Goal: Task Accomplishment & Management: Manage account settings

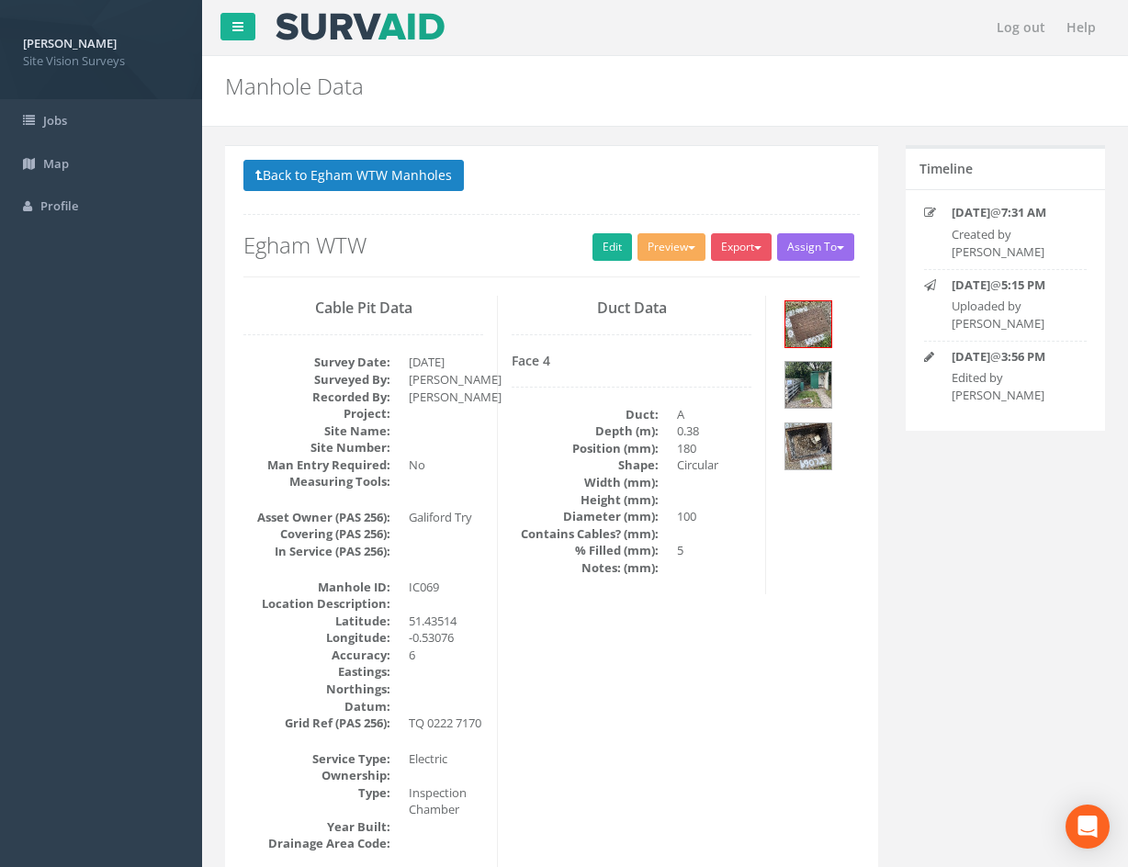
click at [812, 391] on img at bounding box center [809, 385] width 46 height 46
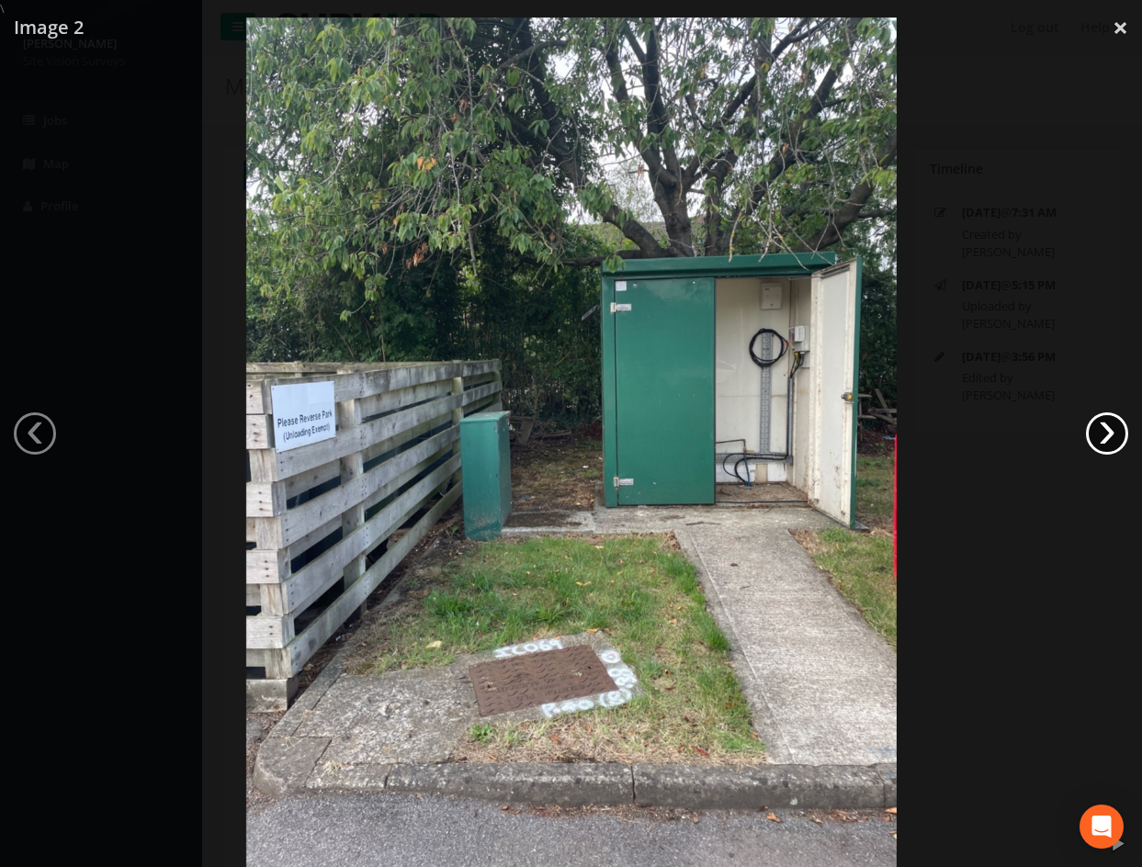
click at [1110, 432] on link "›" at bounding box center [1107, 434] width 42 height 42
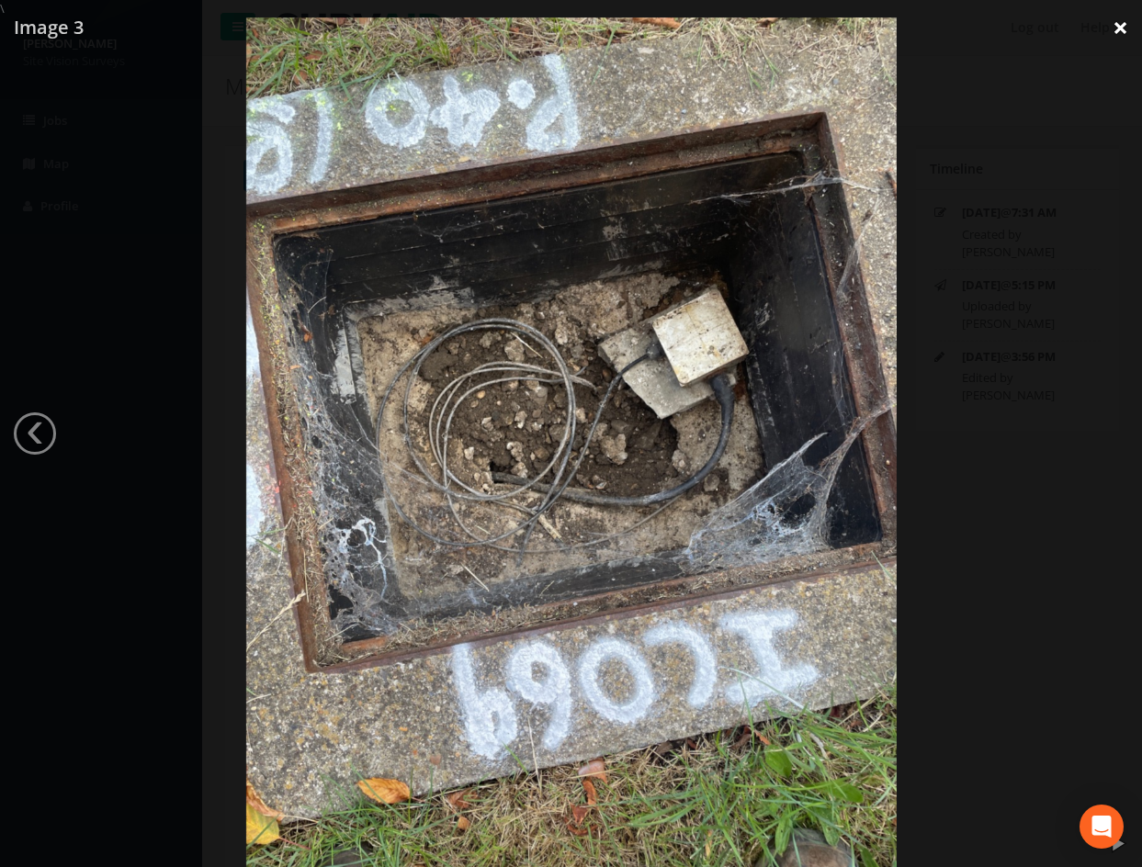
click at [1115, 31] on link "×" at bounding box center [1120, 27] width 43 height 55
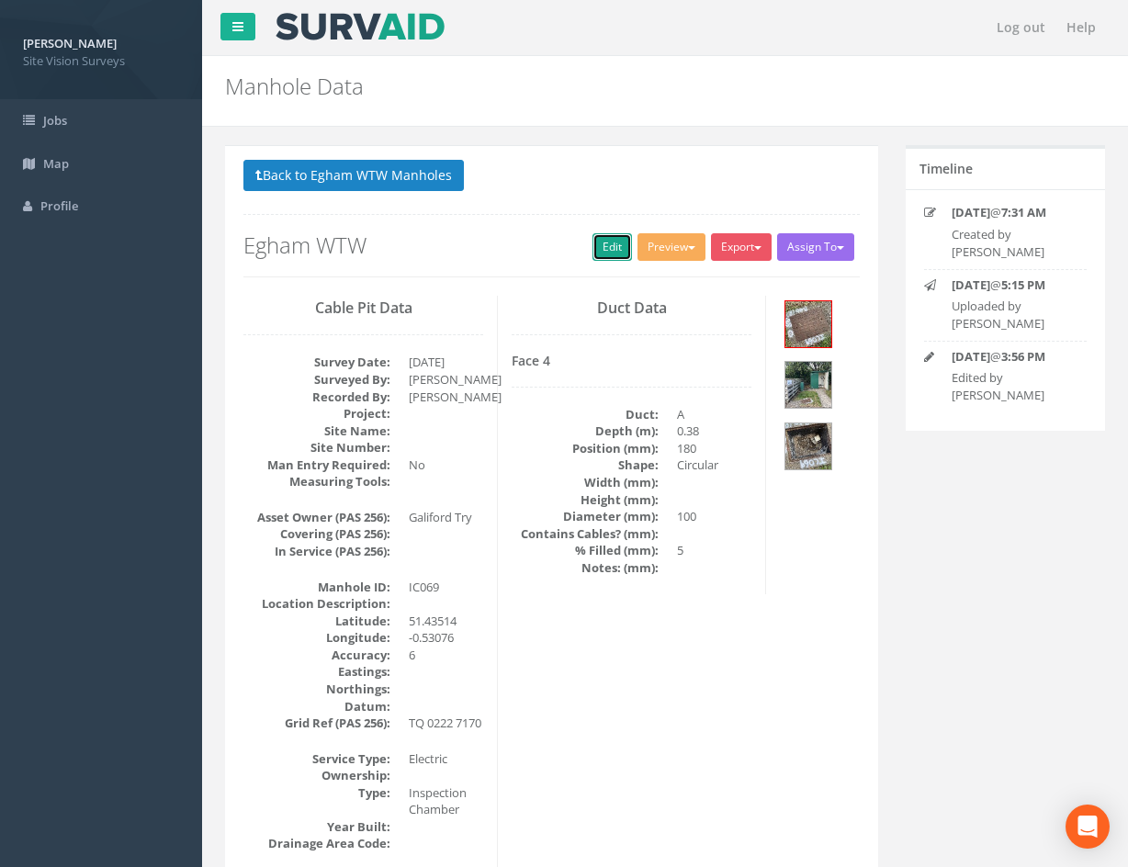
click at [595, 252] on link "Edit" at bounding box center [613, 247] width 40 height 28
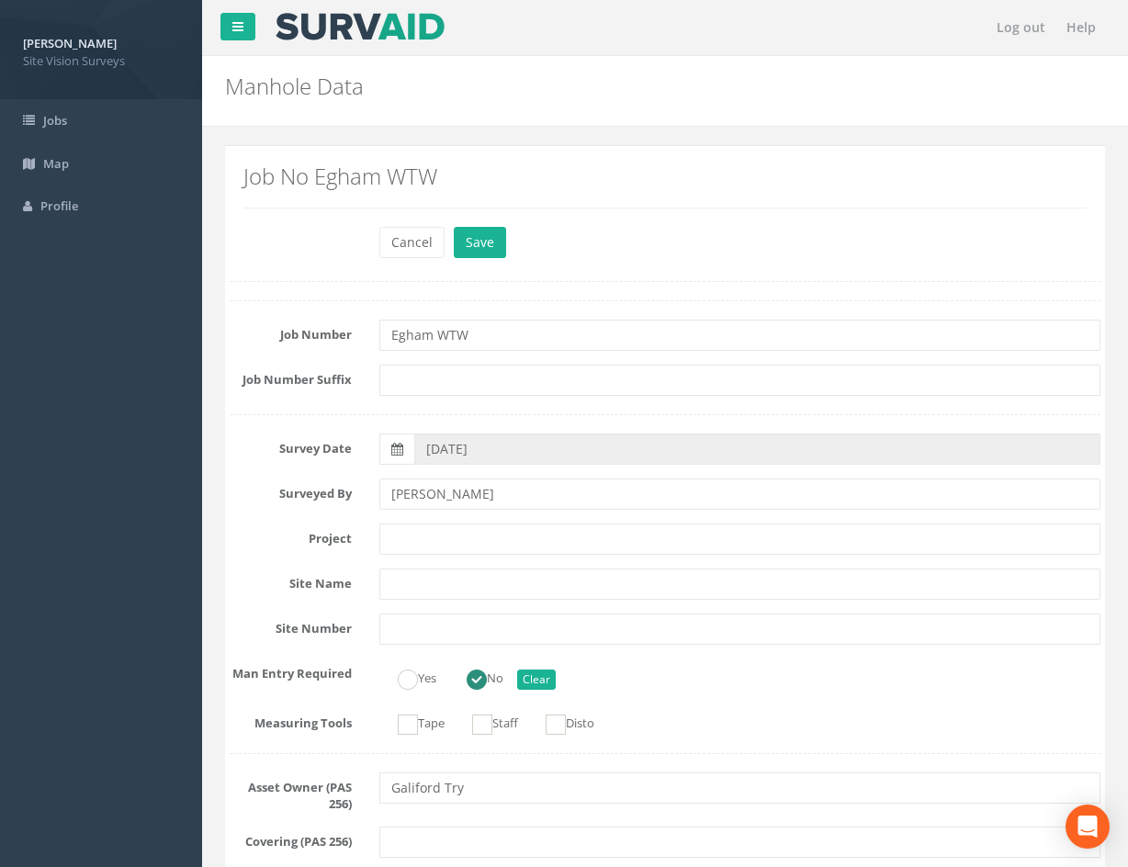
drag, startPoint x: 827, startPoint y: 566, endPoint x: 538, endPoint y: 115, distance: 536.1
drag, startPoint x: 458, startPoint y: 248, endPoint x: 466, endPoint y: 254, distance: 9.9
click at [459, 249] on button "Save" at bounding box center [480, 242] width 52 height 31
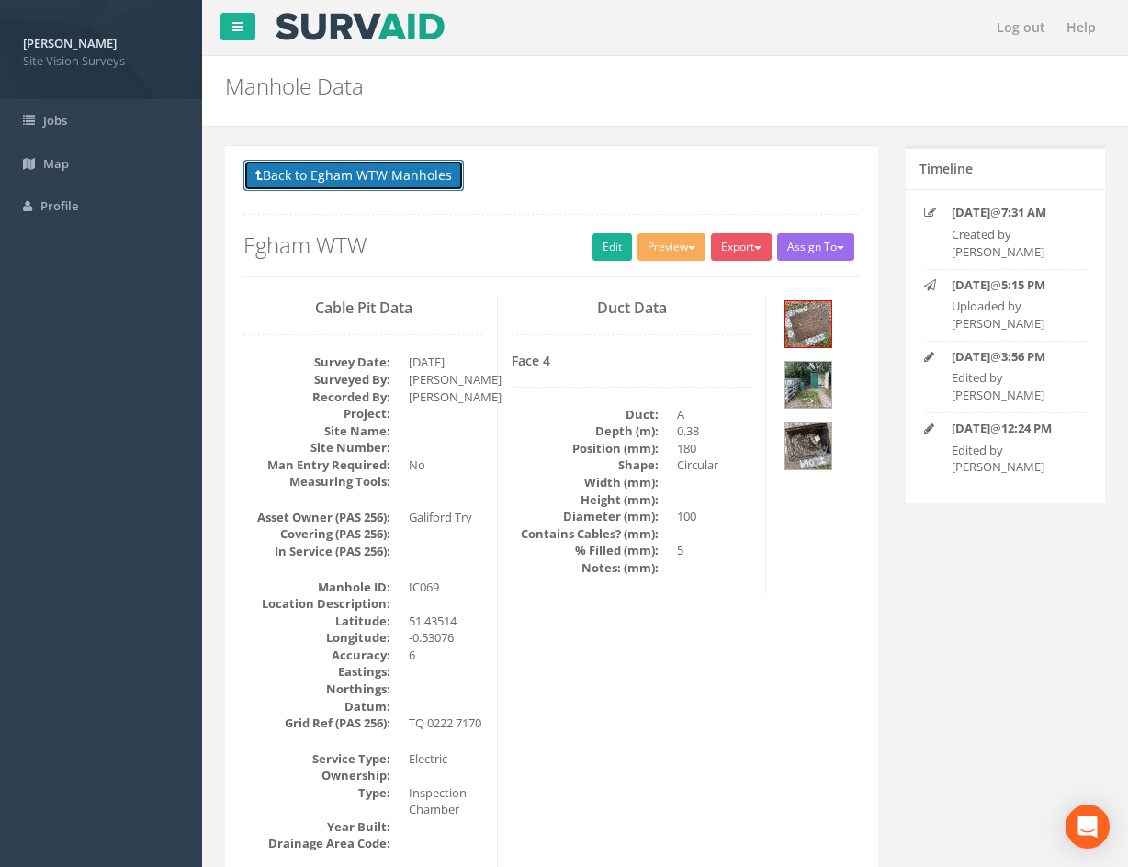
click at [335, 181] on button "Back to Egham WTW Manholes" at bounding box center [354, 175] width 221 height 31
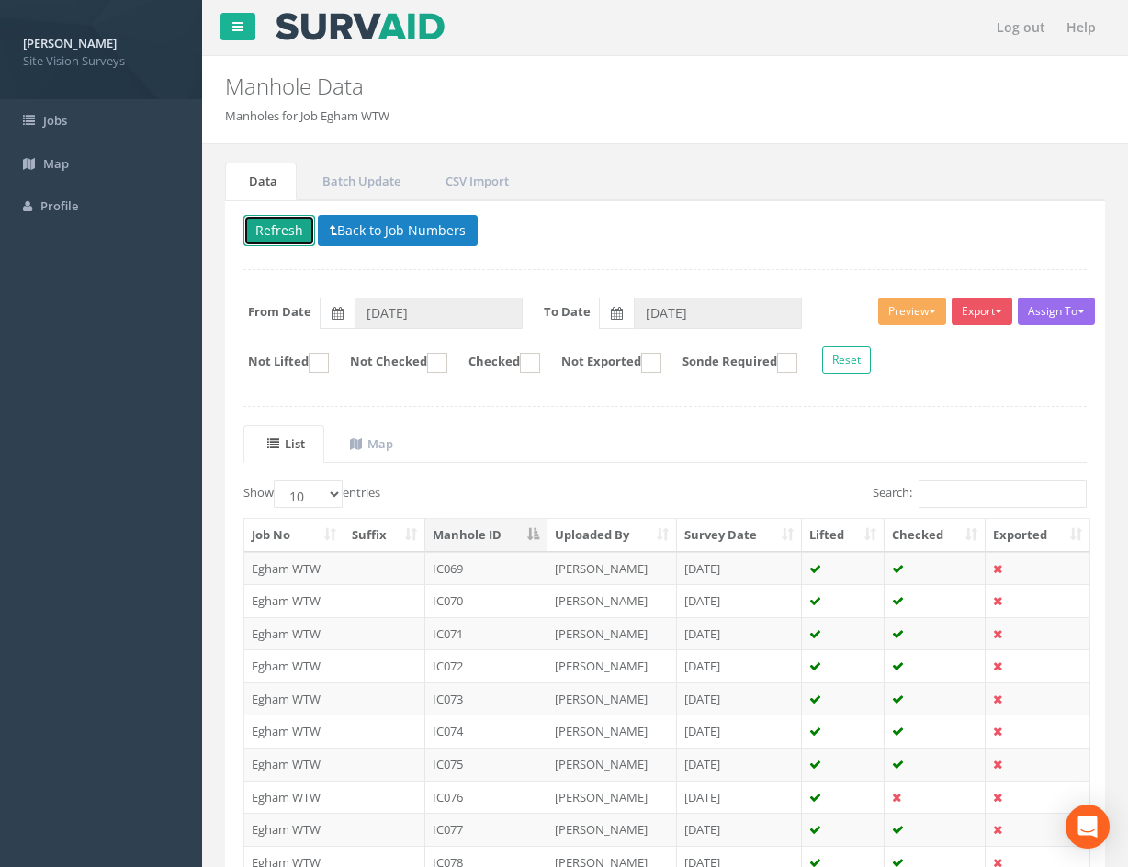
click at [266, 231] on button "Refresh" at bounding box center [280, 230] width 72 height 31
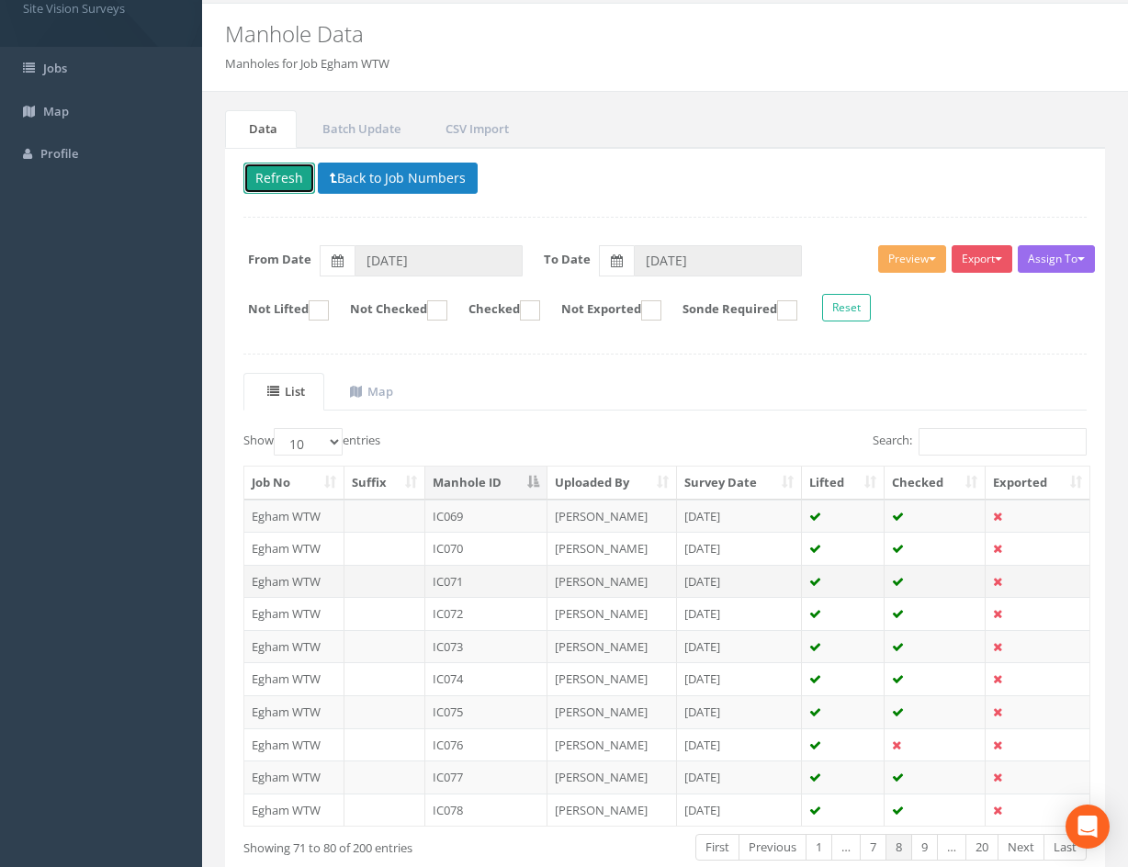
scroll to position [157, 0]
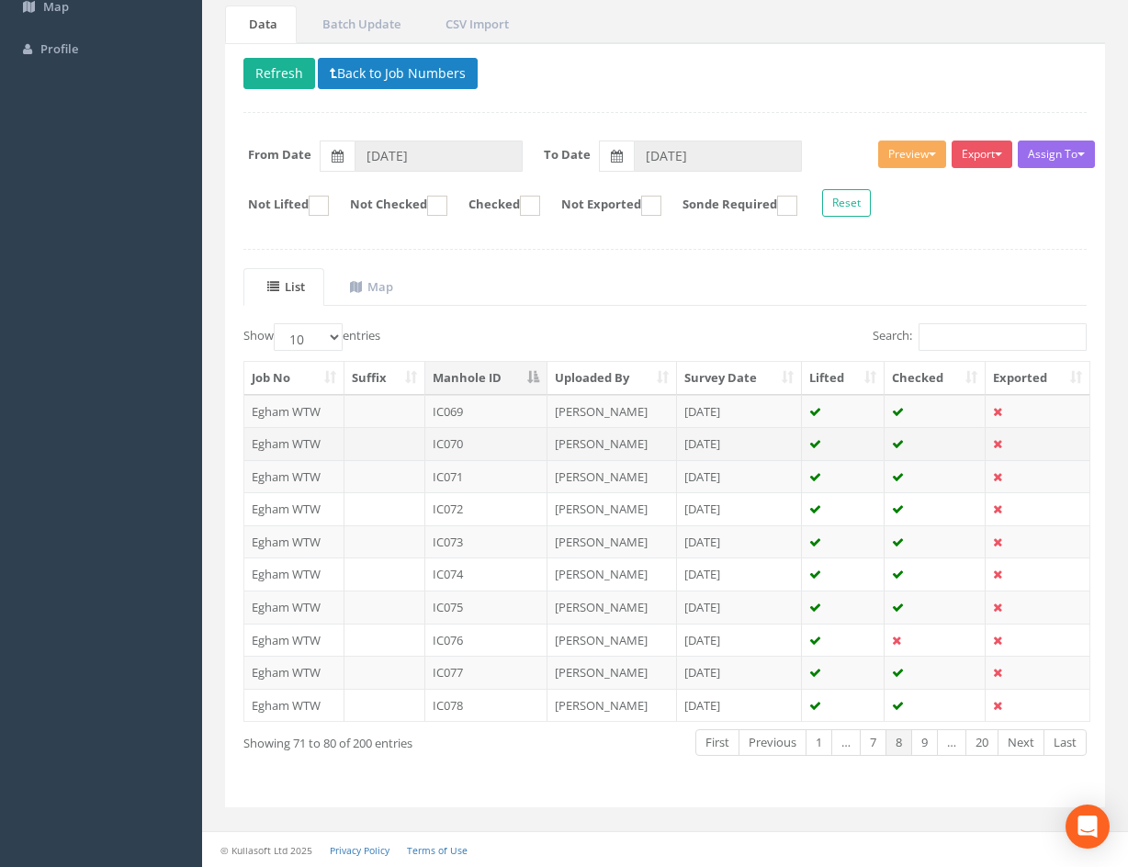
click at [773, 446] on td "[DATE]" at bounding box center [740, 443] width 126 height 33
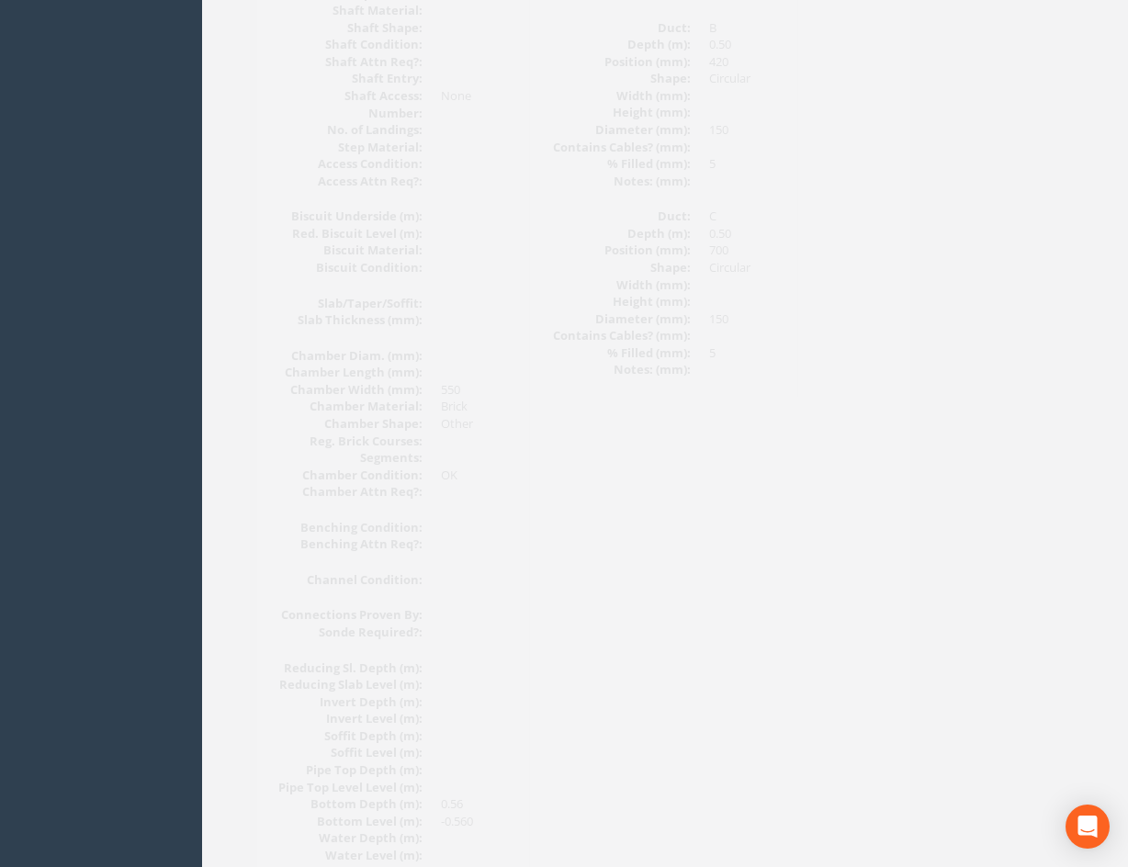
scroll to position [1746, 0]
drag, startPoint x: 769, startPoint y: 710, endPoint x: 767, endPoint y: 629, distance: 81.8
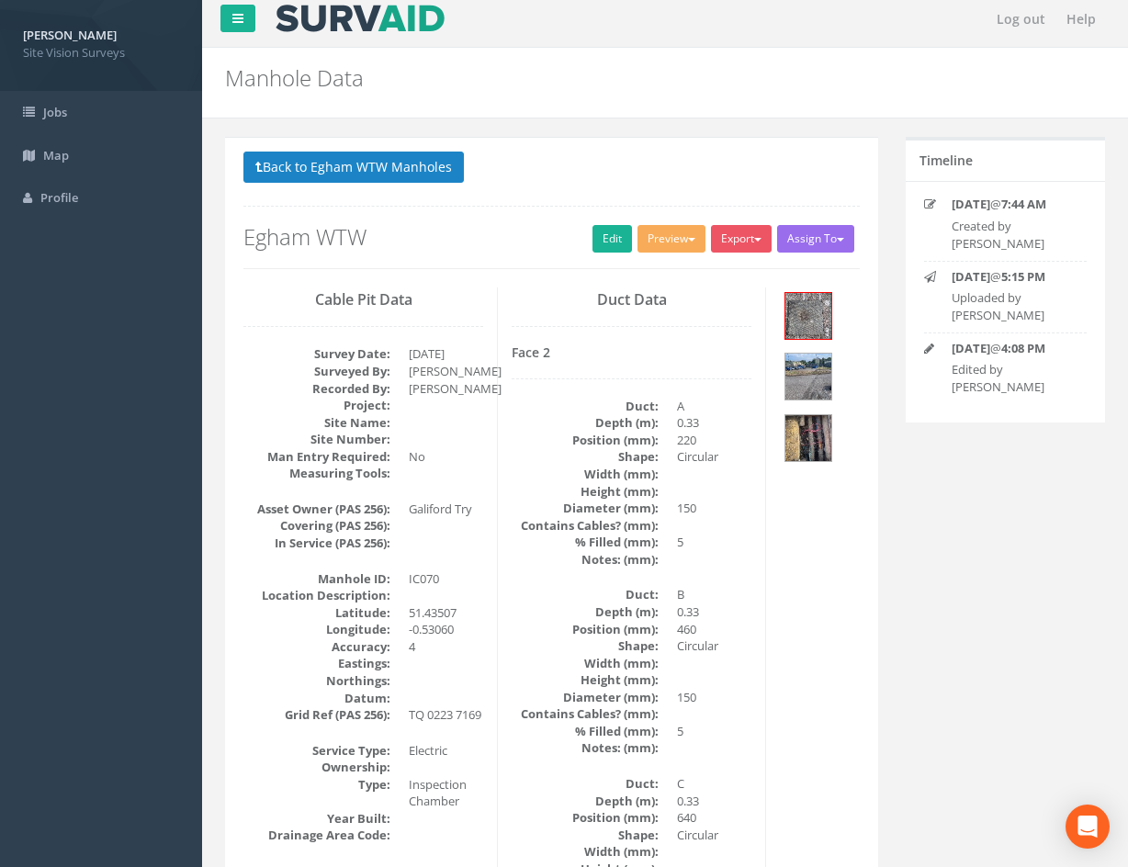
scroll to position [0, 0]
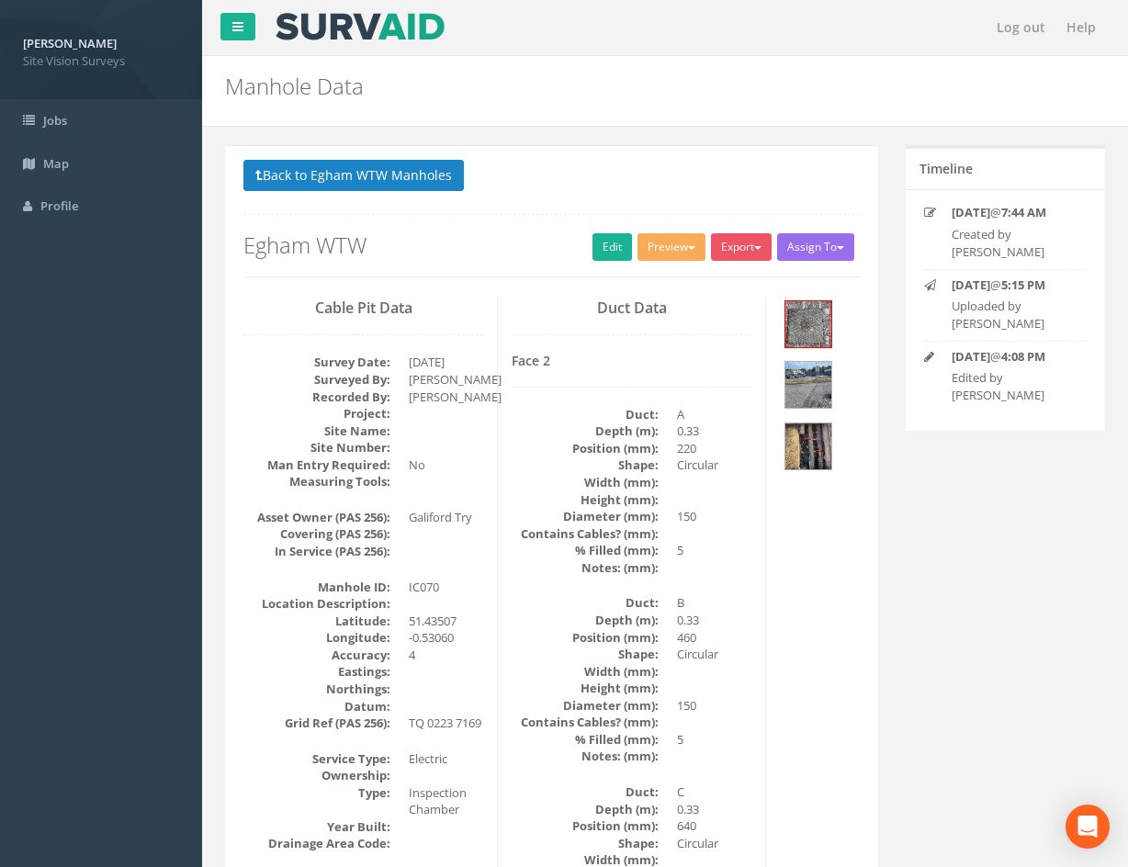
drag, startPoint x: 816, startPoint y: 646, endPoint x: 807, endPoint y: 610, distance: 37.0
click at [817, 381] on img at bounding box center [809, 385] width 46 height 46
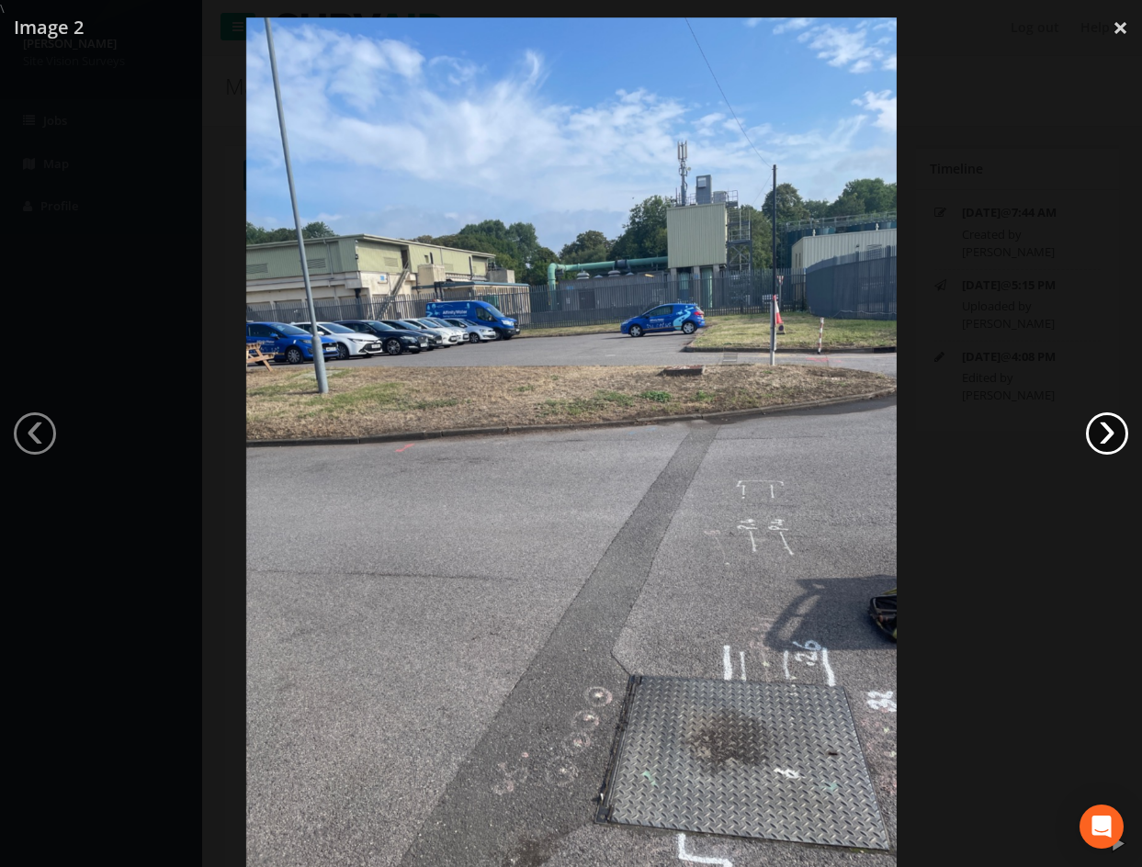
click at [1107, 438] on link "›" at bounding box center [1107, 434] width 42 height 42
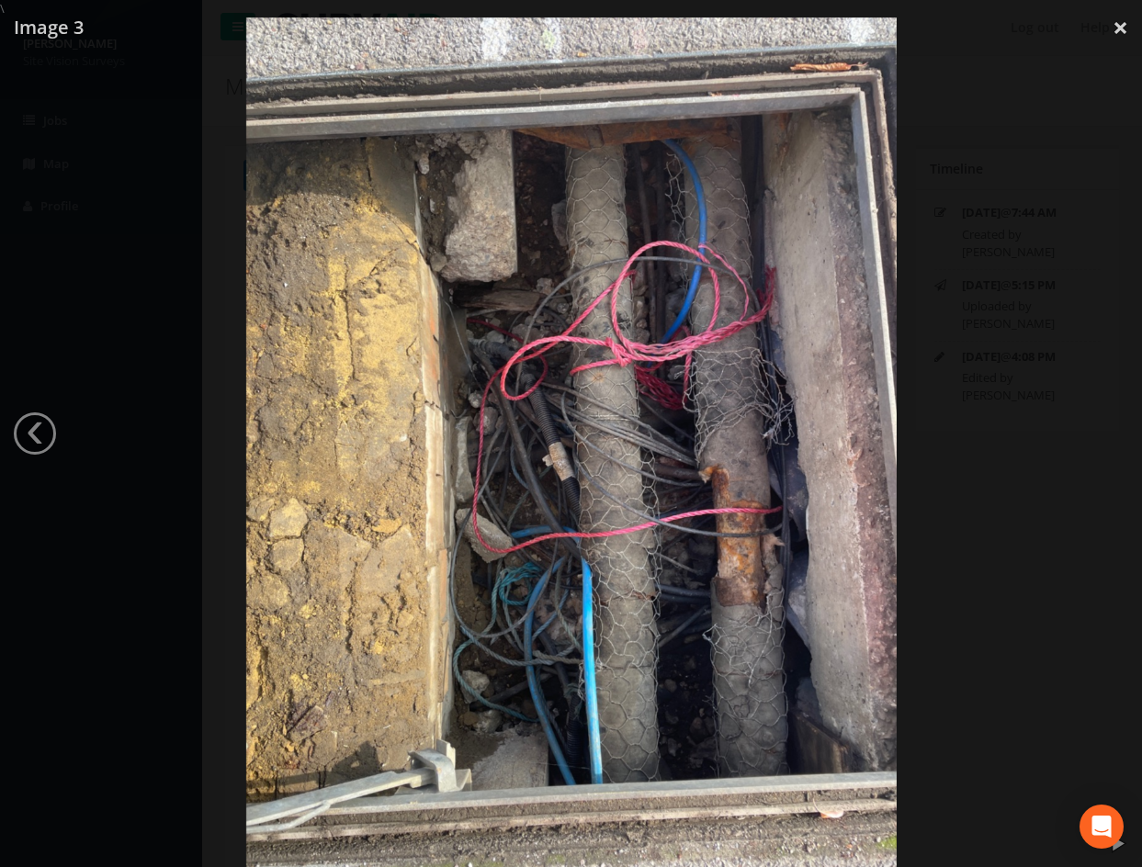
click at [982, 485] on div at bounding box center [571, 450] width 1142 height 867
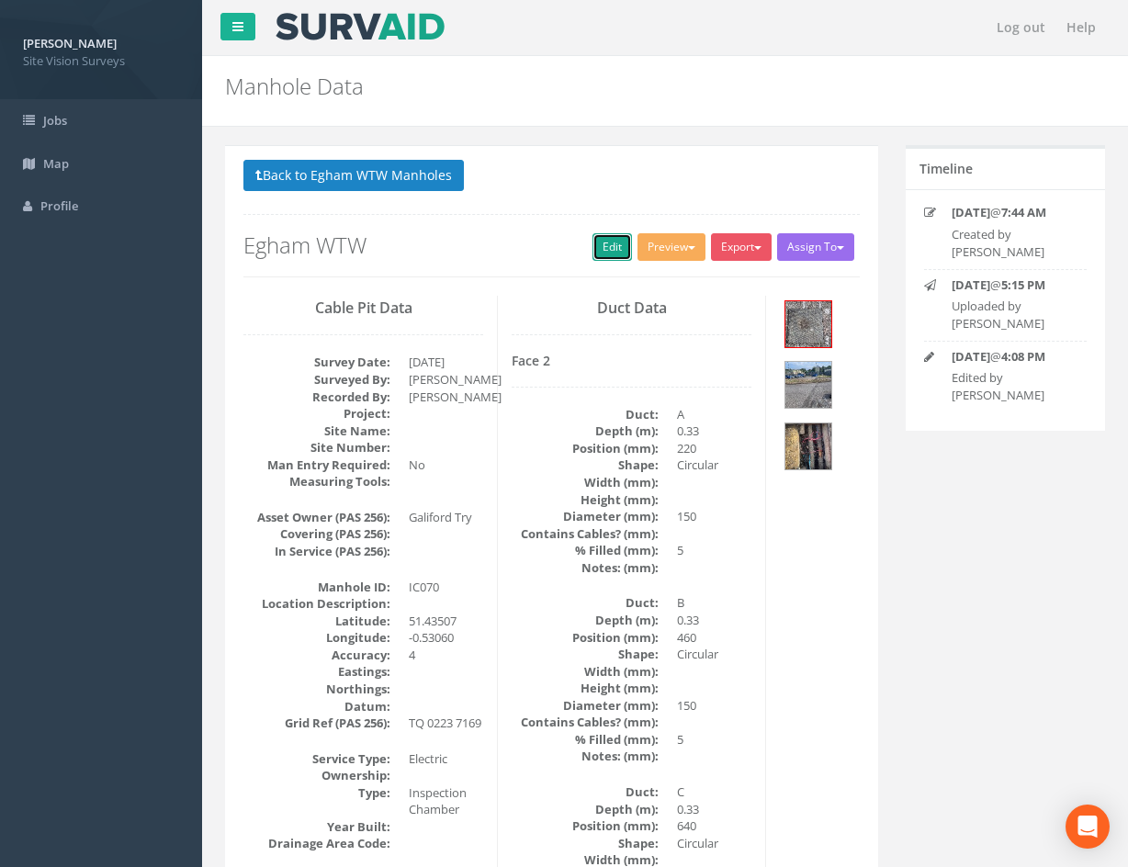
drag, startPoint x: 596, startPoint y: 243, endPoint x: 164, endPoint y: 76, distance: 462.8
click at [596, 243] on link "Edit" at bounding box center [613, 247] width 40 height 28
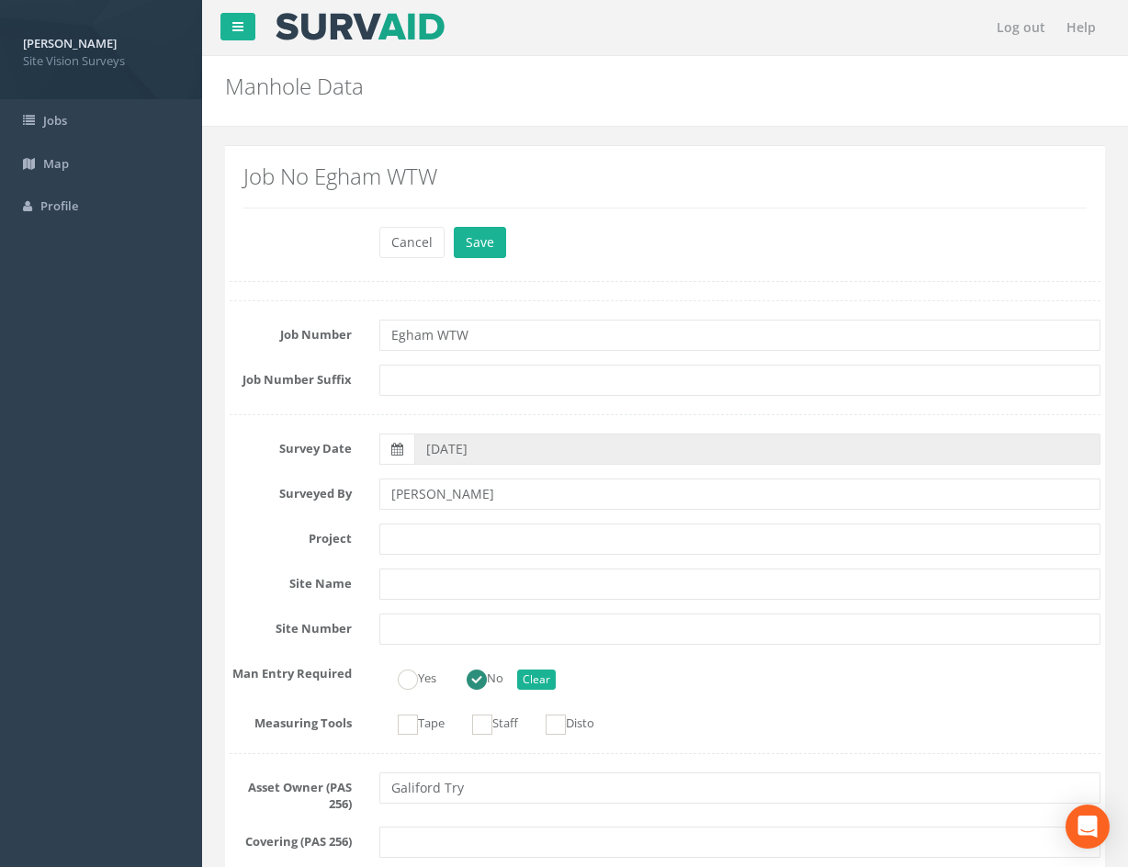
drag, startPoint x: 332, startPoint y: 687, endPoint x: 345, endPoint y: 244, distance: 444.0
click at [470, 239] on button "Save" at bounding box center [480, 242] width 52 height 31
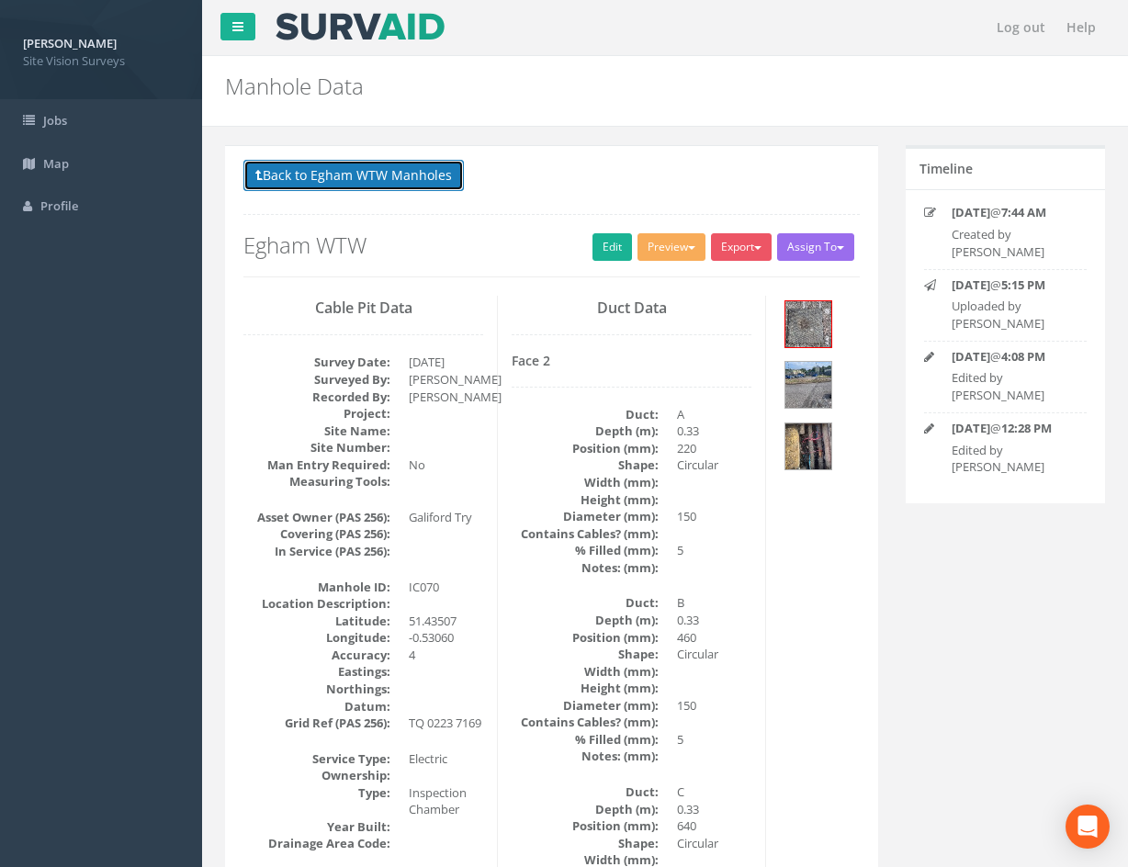
click at [373, 168] on button "Back to Egham WTW Manholes" at bounding box center [354, 175] width 221 height 31
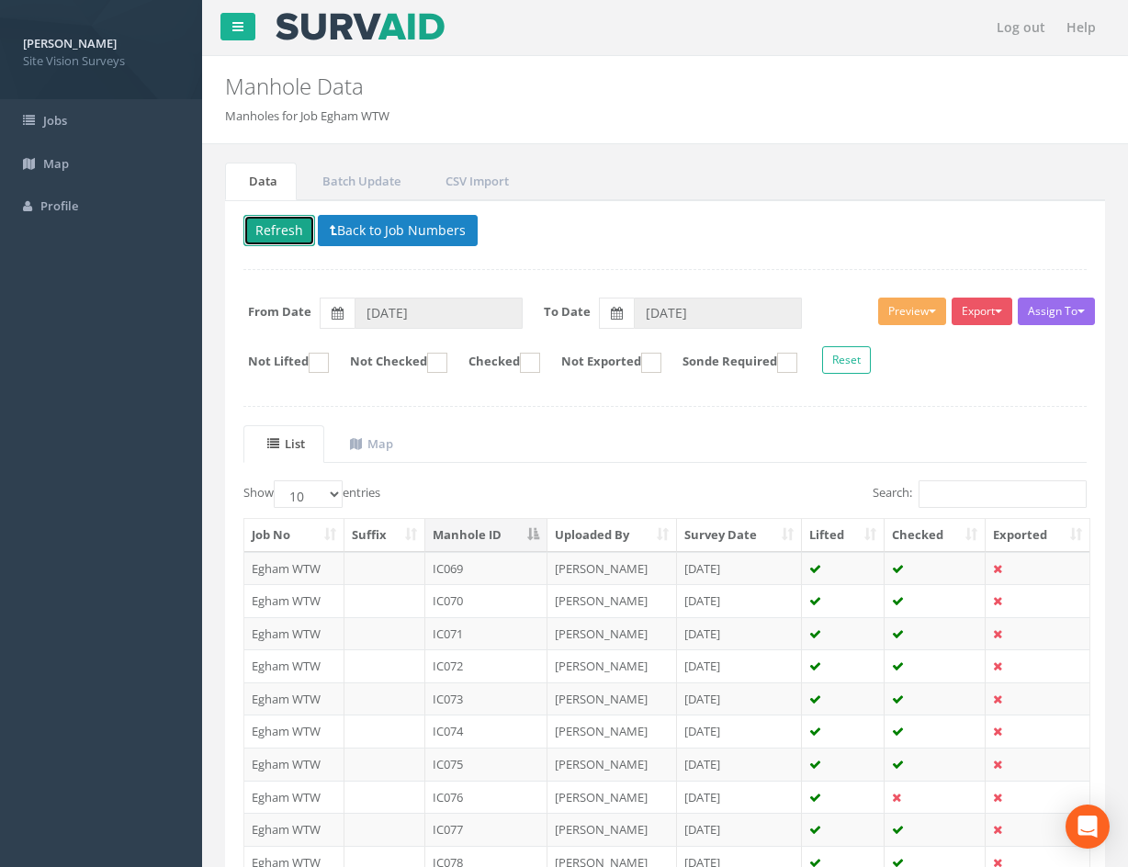
click at [278, 238] on button "Refresh" at bounding box center [280, 230] width 72 height 31
click at [519, 569] on td "IC069" at bounding box center [486, 568] width 122 height 33
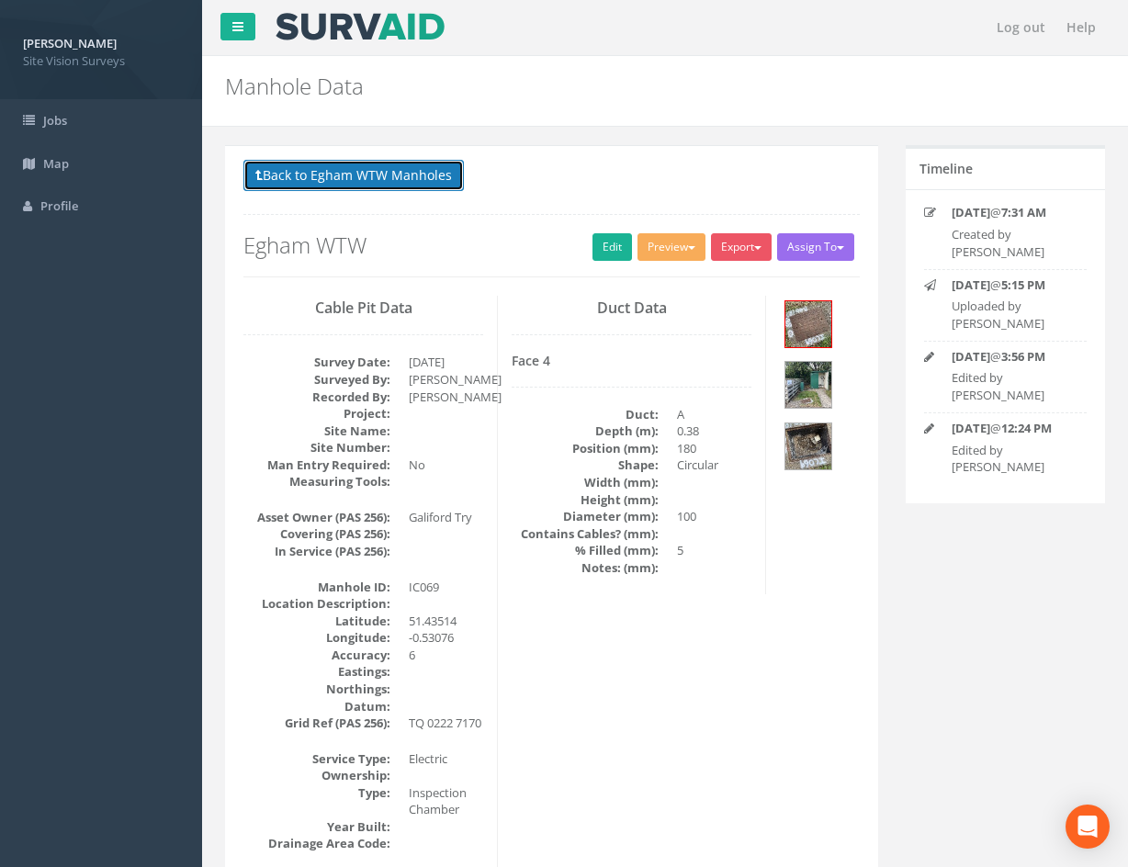
click at [430, 176] on button "Back to Egham WTW Manholes" at bounding box center [354, 175] width 221 height 31
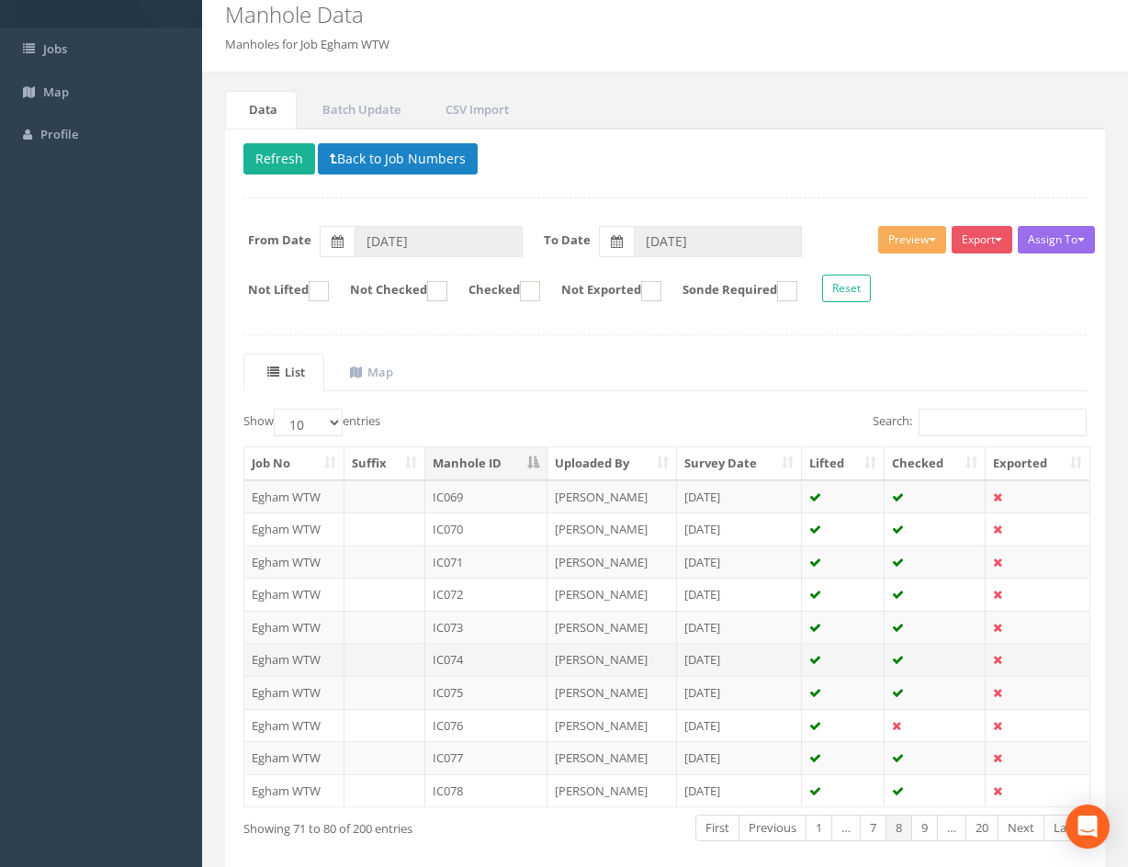
scroll to position [157, 0]
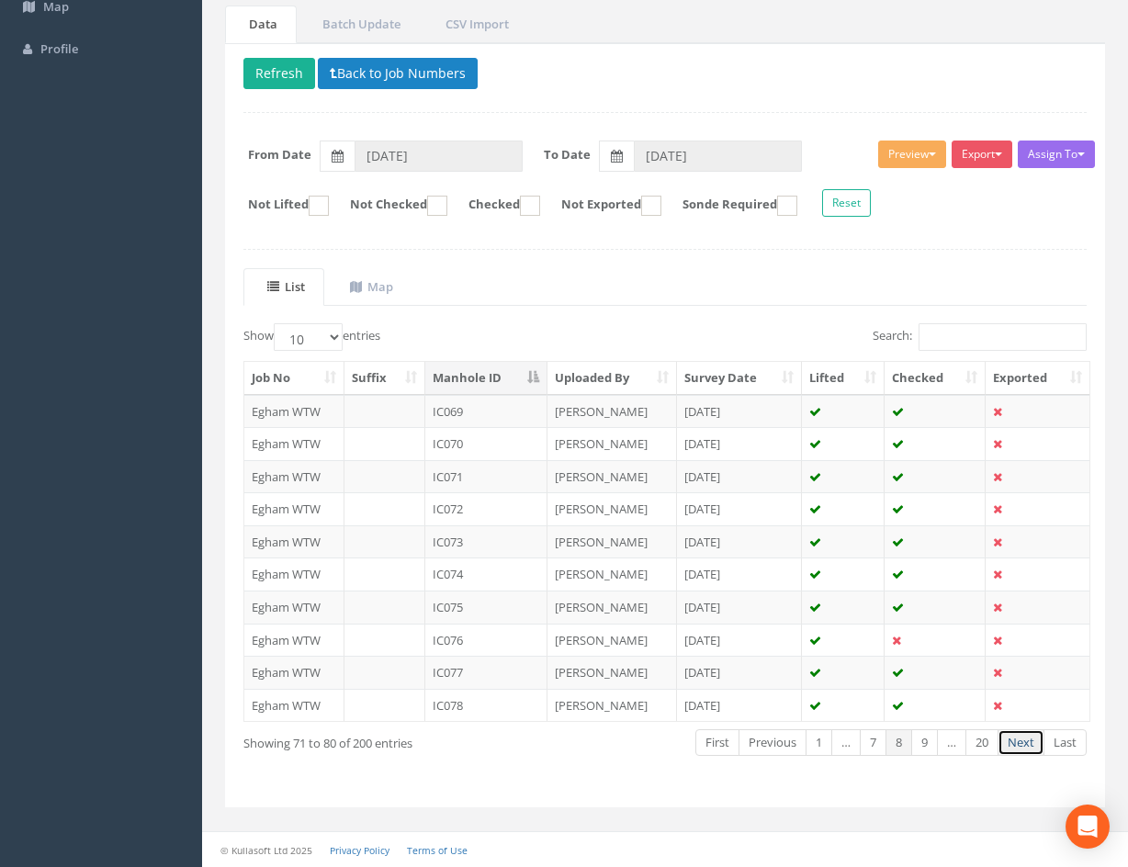
click at [1023, 753] on link "Next" at bounding box center [1021, 743] width 47 height 27
click at [1014, 744] on link "Next" at bounding box center [1021, 743] width 47 height 27
click at [486, 410] on td "IC089" at bounding box center [486, 411] width 122 height 33
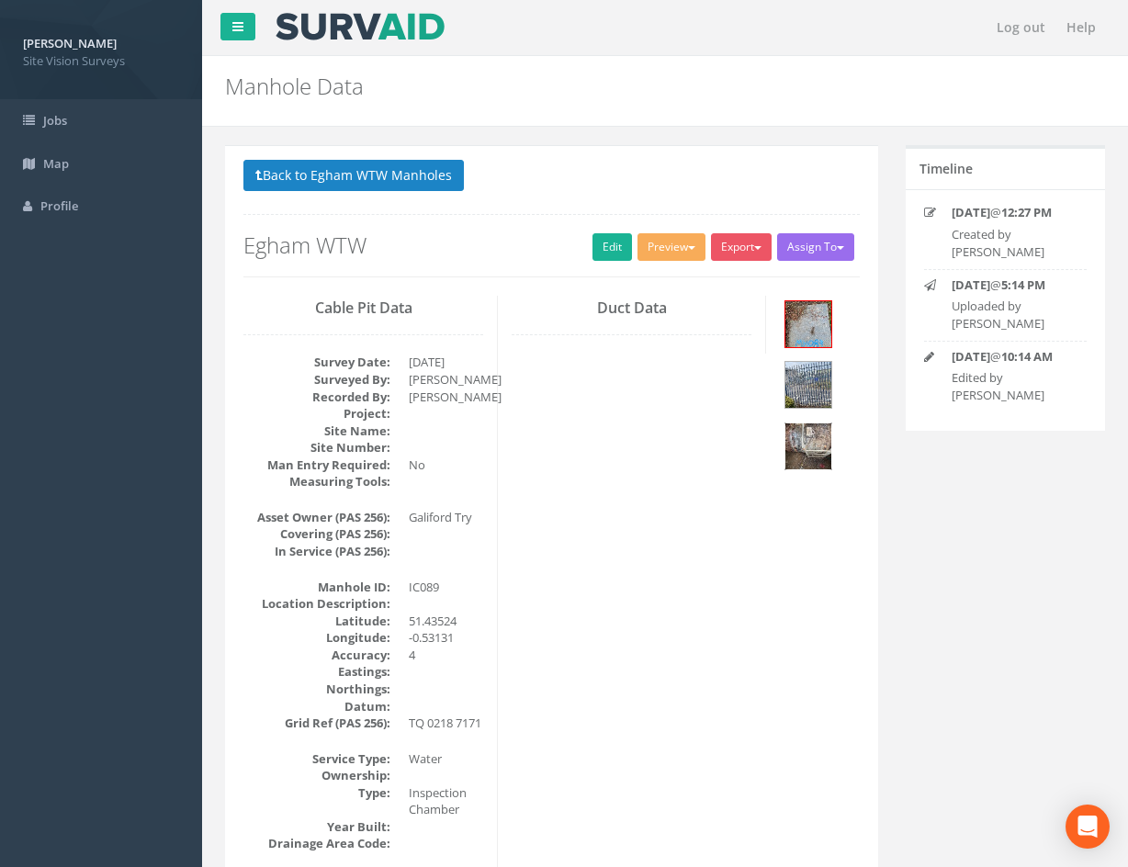
click at [819, 448] on img at bounding box center [809, 447] width 46 height 46
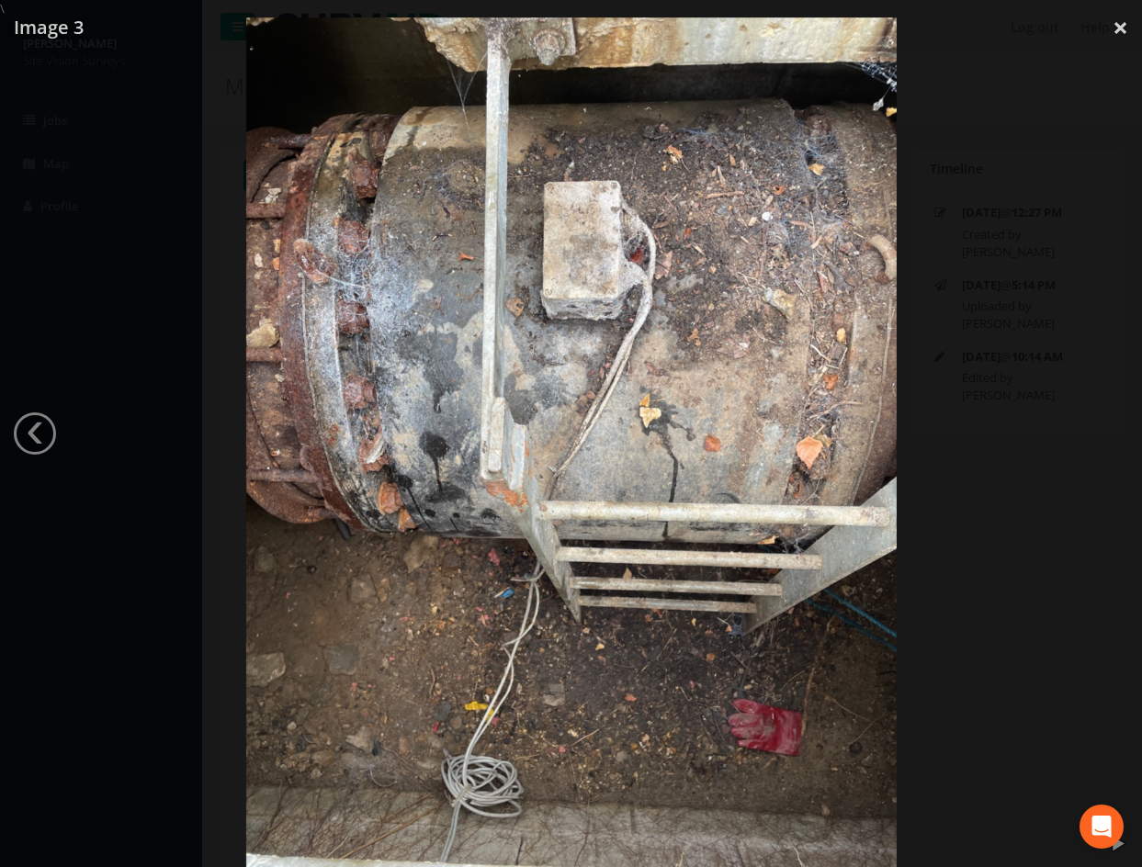
click at [984, 532] on div at bounding box center [571, 450] width 1142 height 867
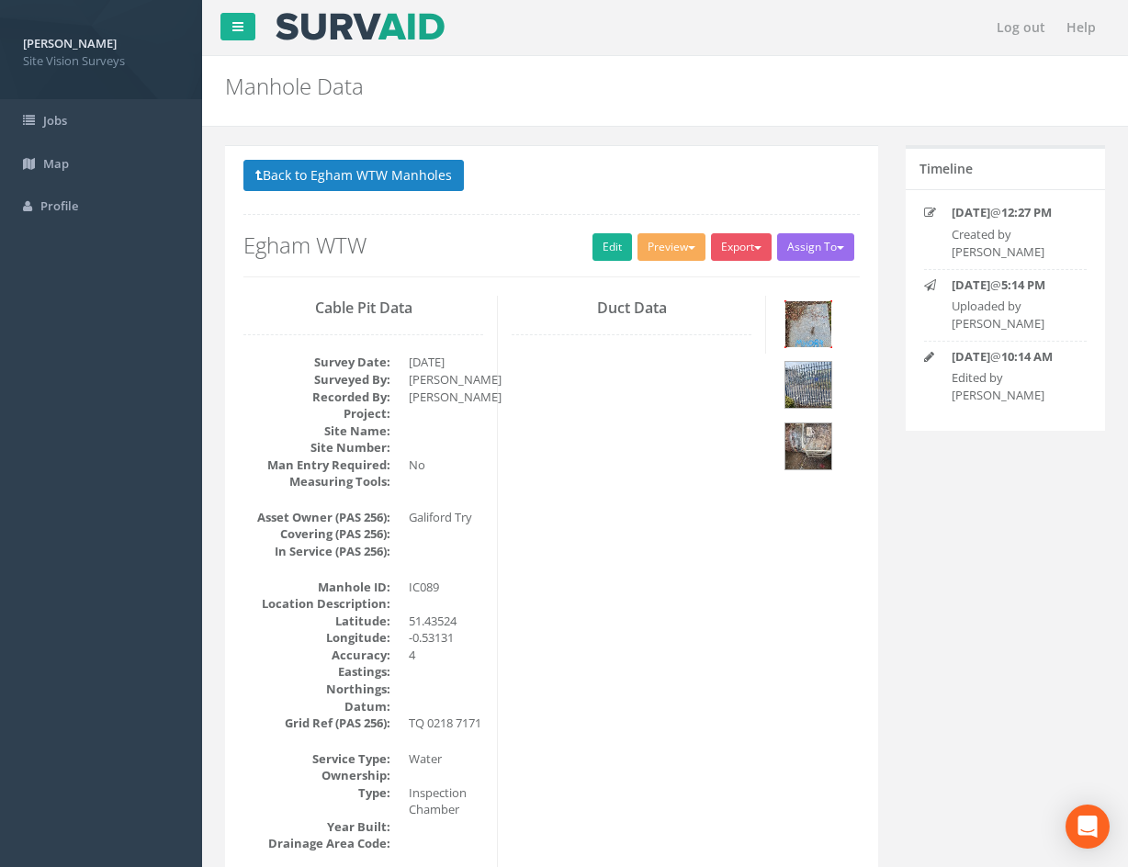
click at [818, 319] on img at bounding box center [809, 324] width 46 height 46
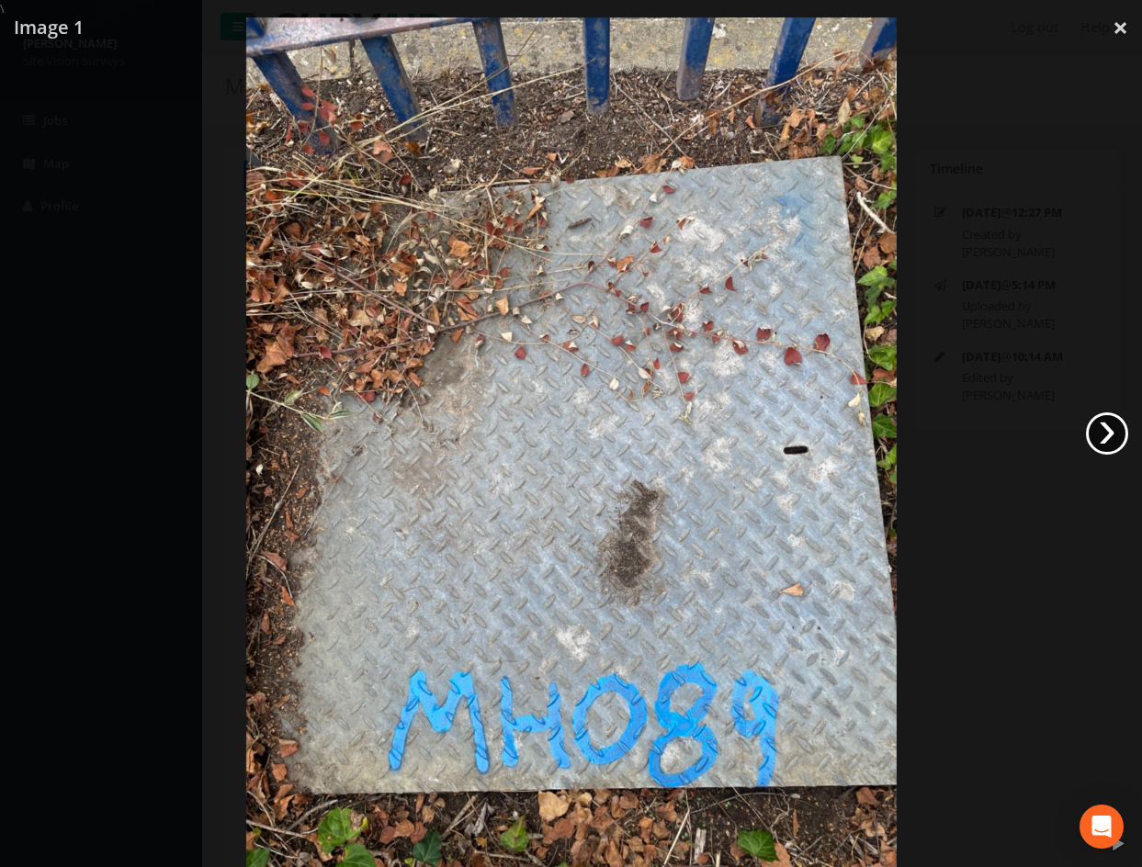
click at [1108, 433] on link "›" at bounding box center [1107, 434] width 42 height 42
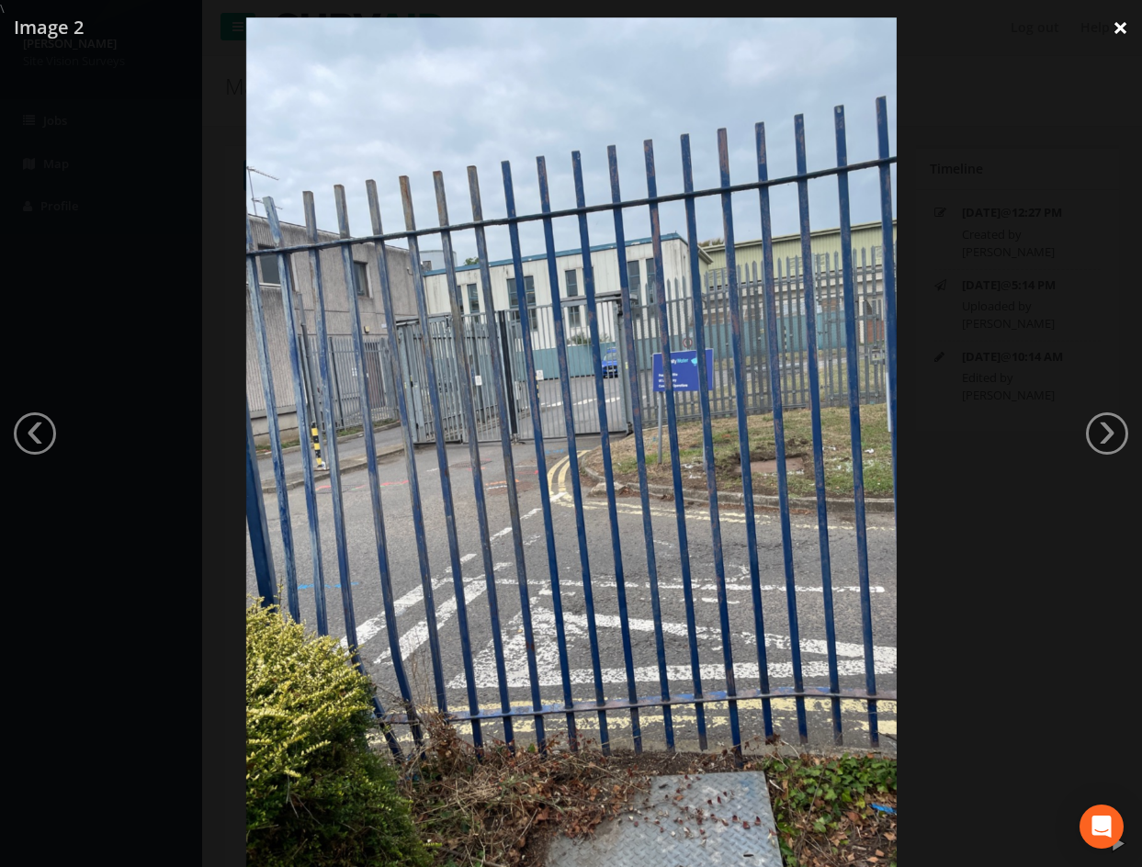
click at [1122, 28] on link "×" at bounding box center [1120, 27] width 43 height 55
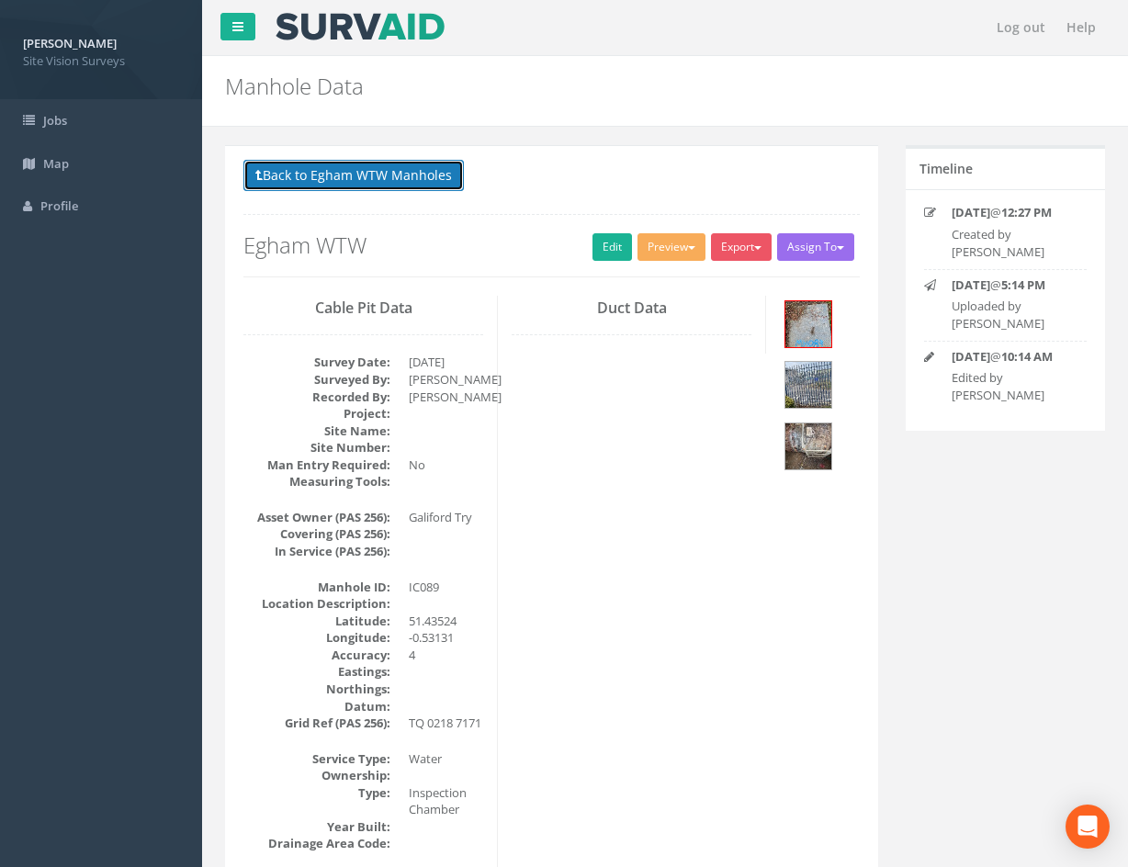
click at [317, 176] on button "Back to Egham WTW Manholes" at bounding box center [354, 175] width 221 height 31
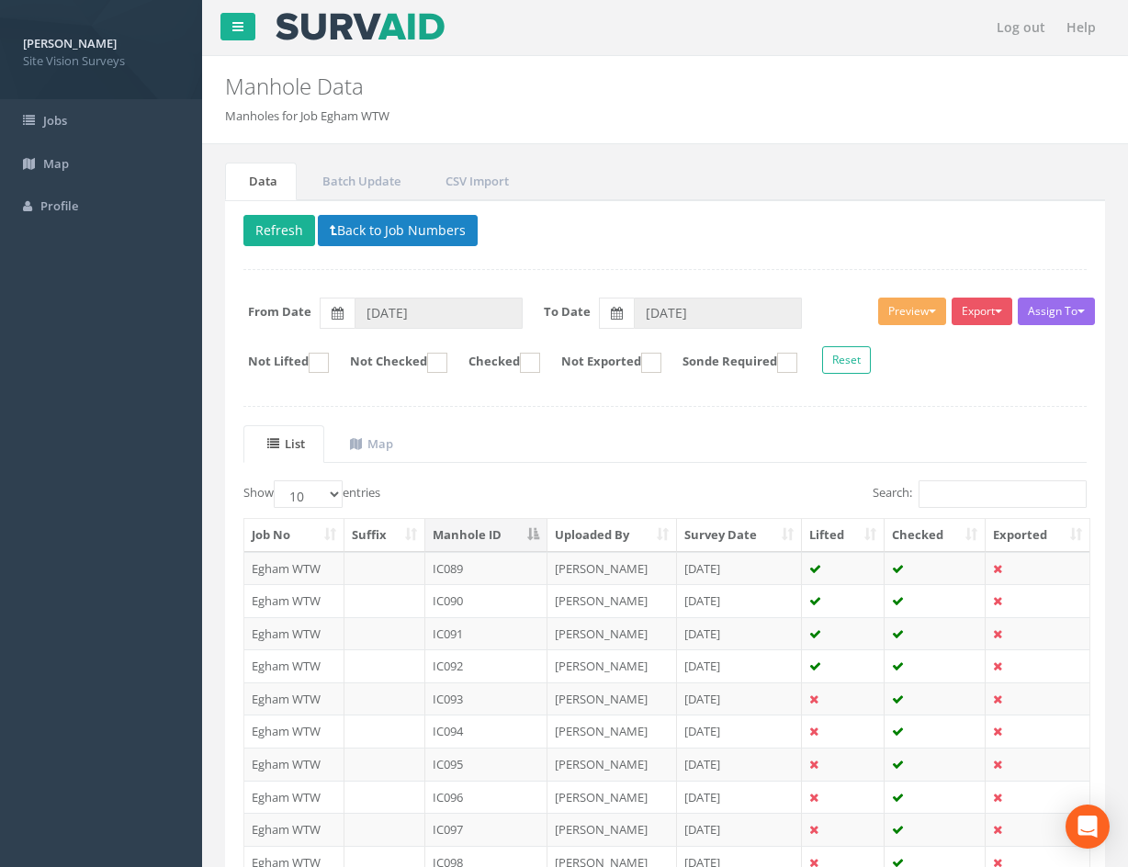
click at [665, 252] on div "Delete Refresh Back to Job Numbers Assign To No Companies Added Export SVS IC S…" at bounding box center [665, 582] width 880 height 765
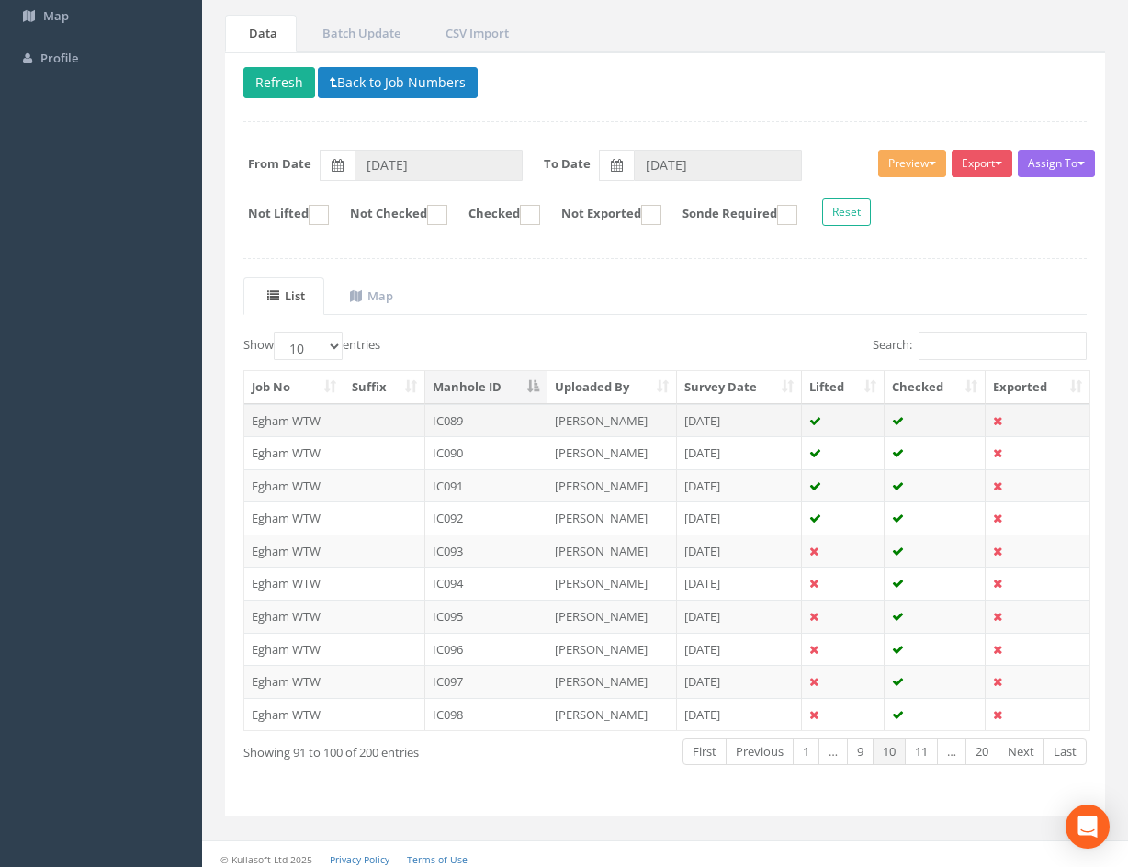
scroll to position [157, 0]
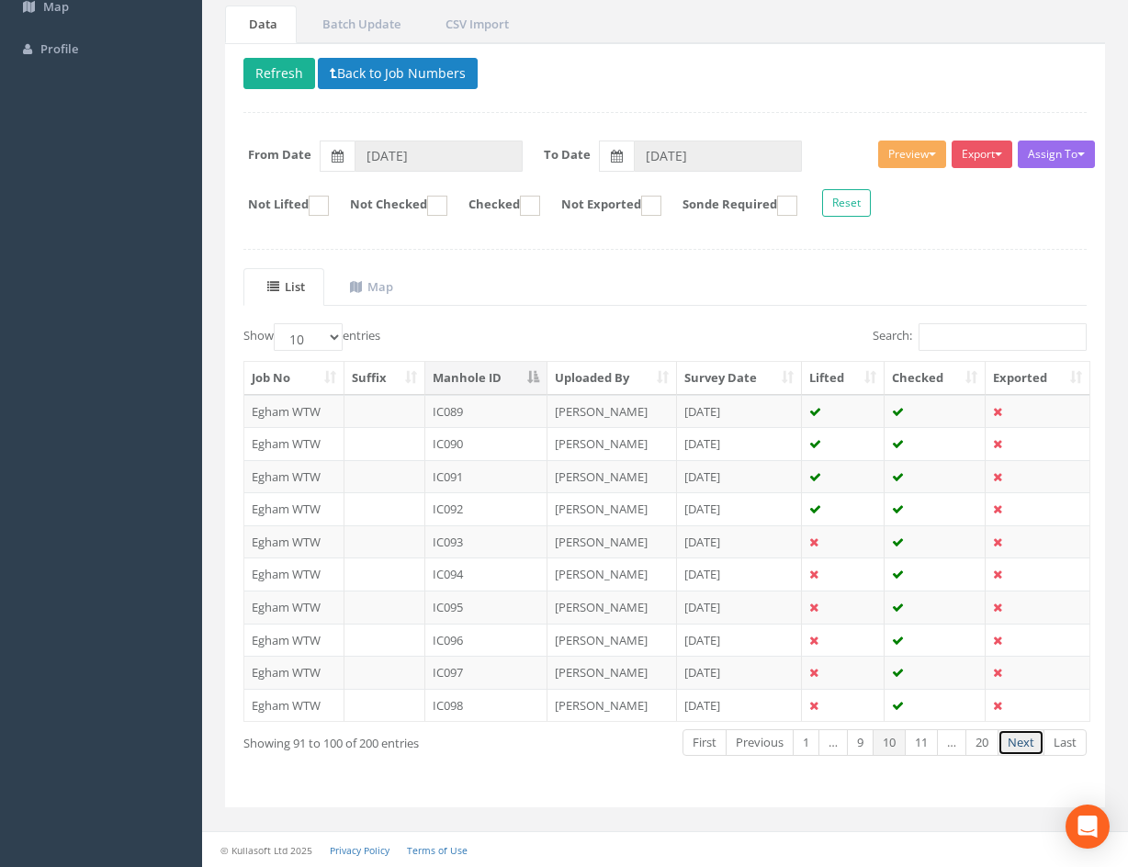
click at [1021, 745] on link "Next" at bounding box center [1021, 743] width 47 height 27
